Goal: Task Accomplishment & Management: Manage account settings

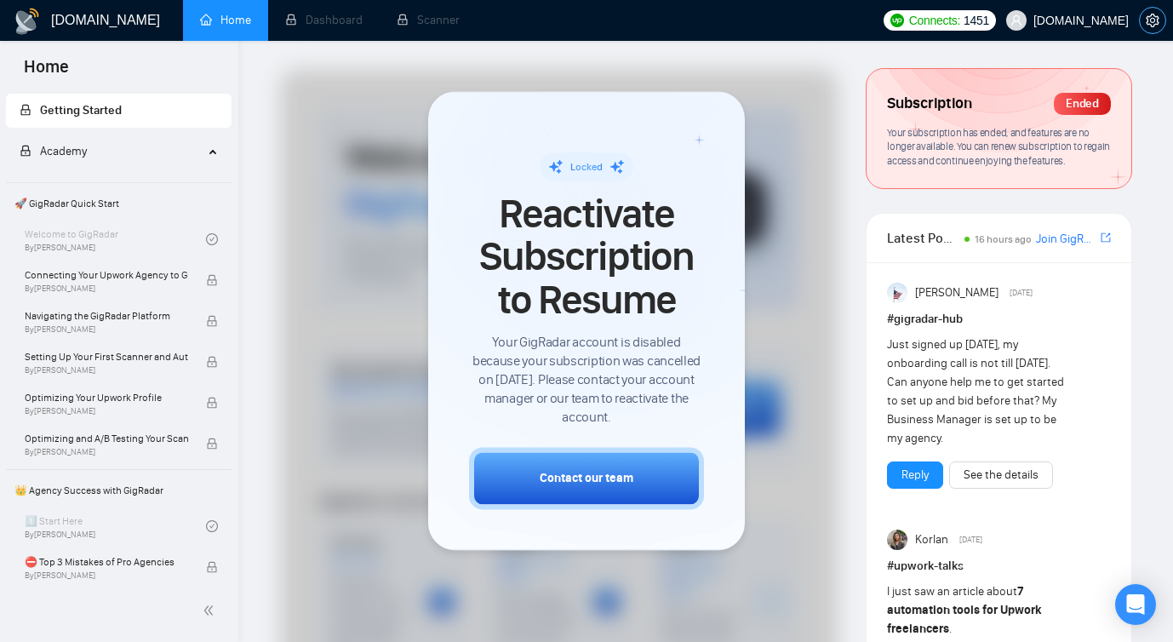
click at [1150, 15] on icon "setting" at bounding box center [1152, 21] width 13 height 14
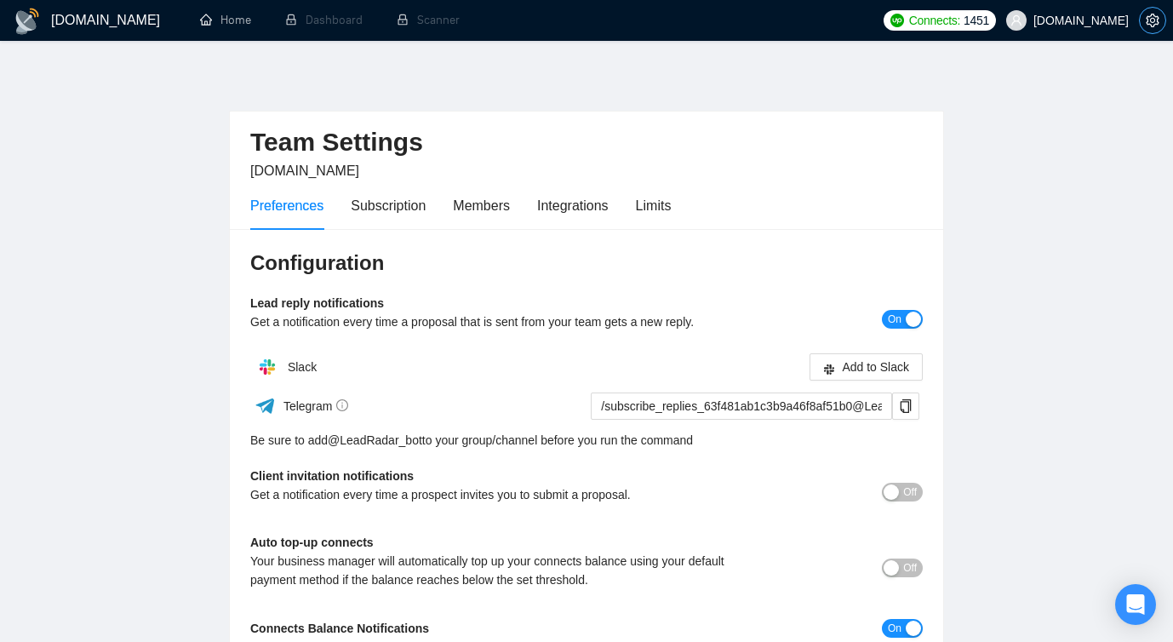
click at [1146, 18] on icon "setting" at bounding box center [1152, 21] width 13 height 14
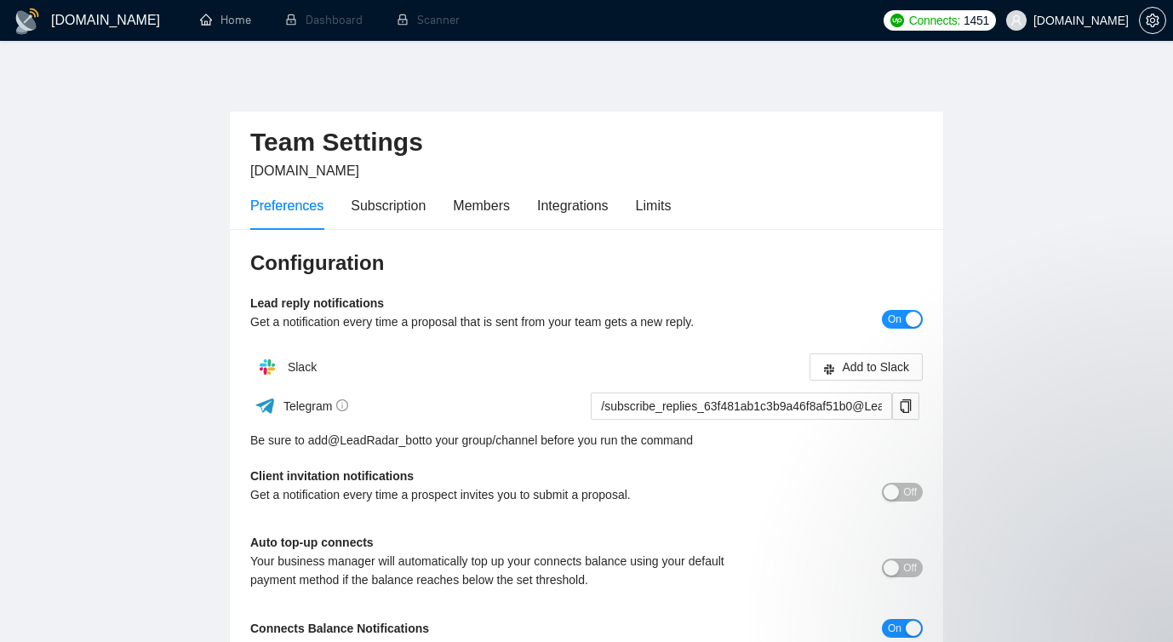
click at [1104, 20] on span "Perfsol.tech" at bounding box center [1081, 20] width 95 height 0
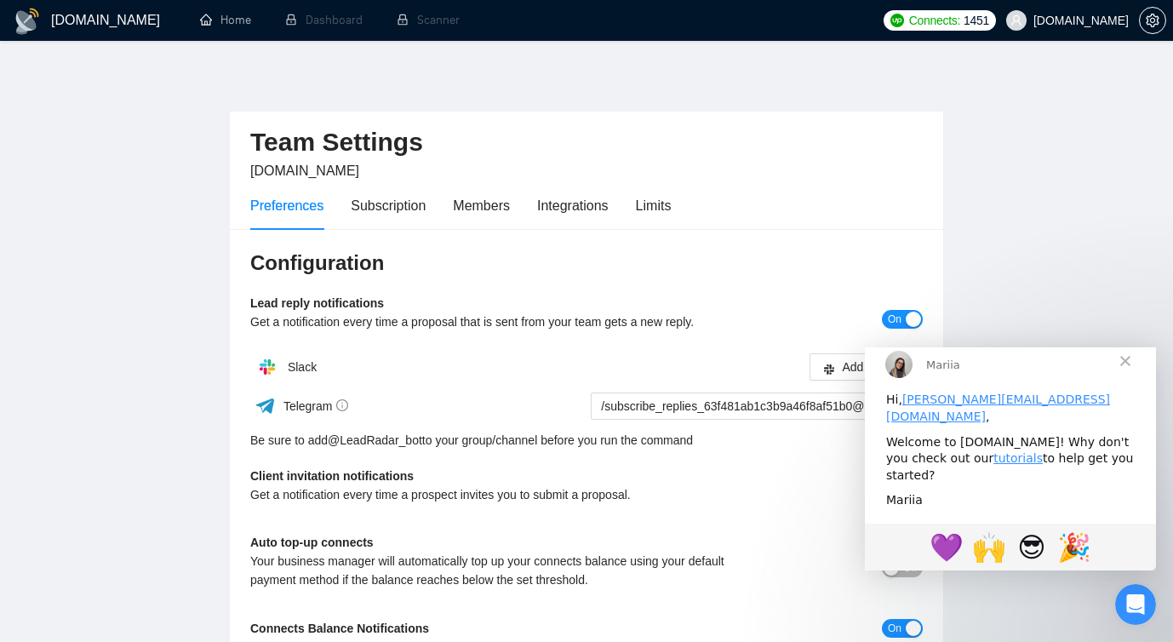
click at [1066, 20] on span "[DOMAIN_NAME]" at bounding box center [1081, 20] width 95 height 0
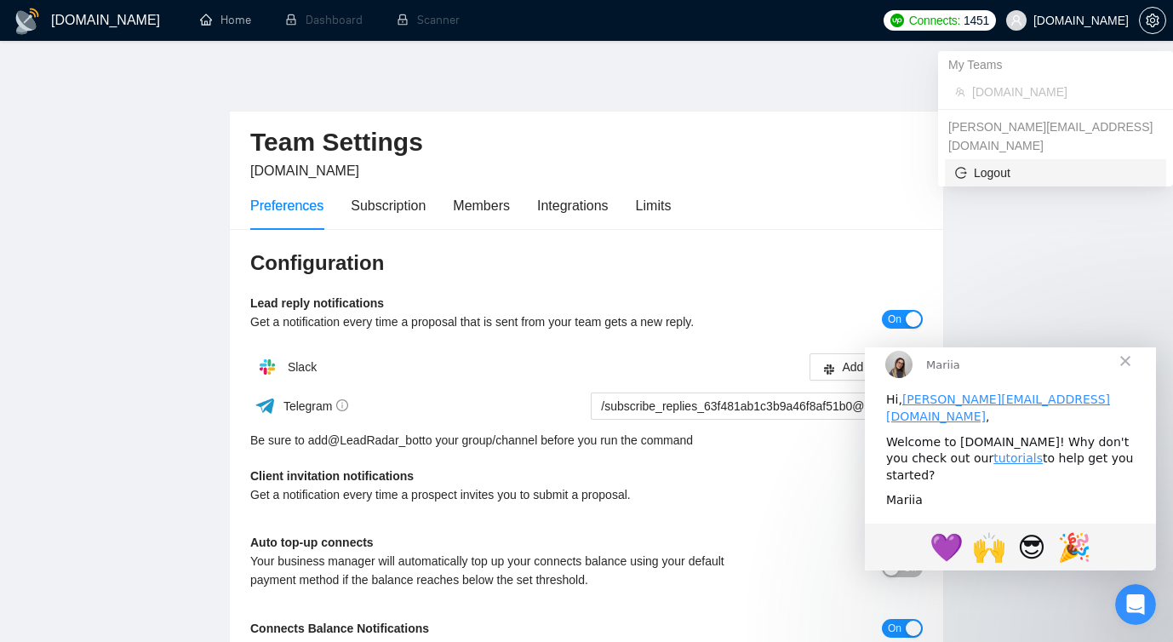
click at [995, 163] on span "Logout" at bounding box center [1055, 172] width 201 height 19
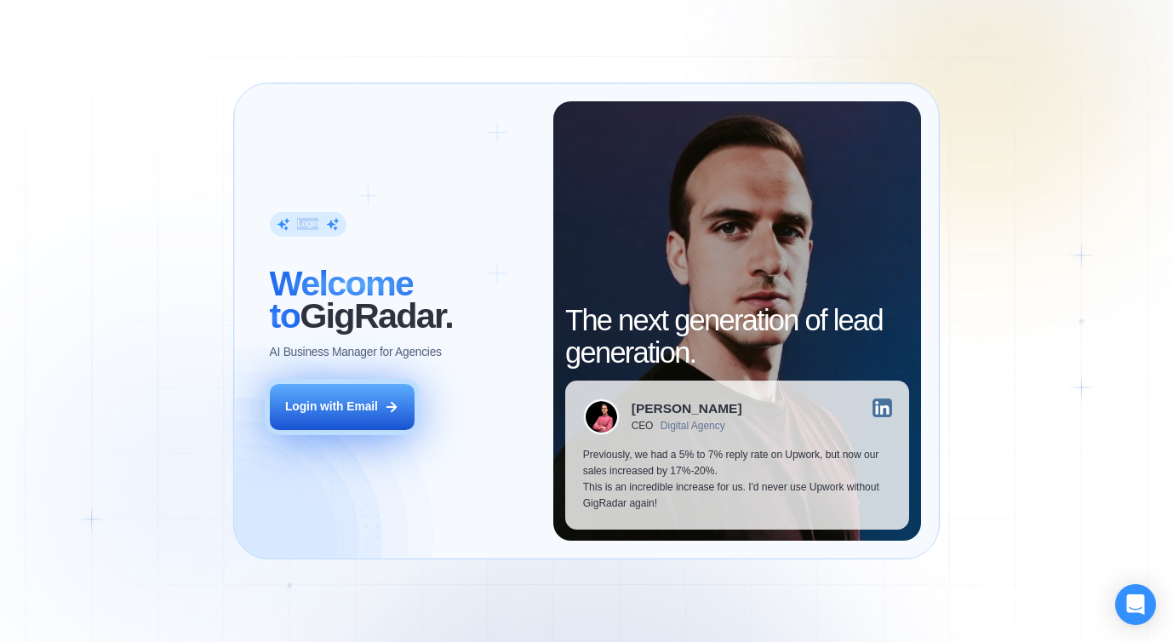
click at [345, 409] on div "Login with Email" at bounding box center [331, 407] width 93 height 16
